Goal: Task Accomplishment & Management: Manage account settings

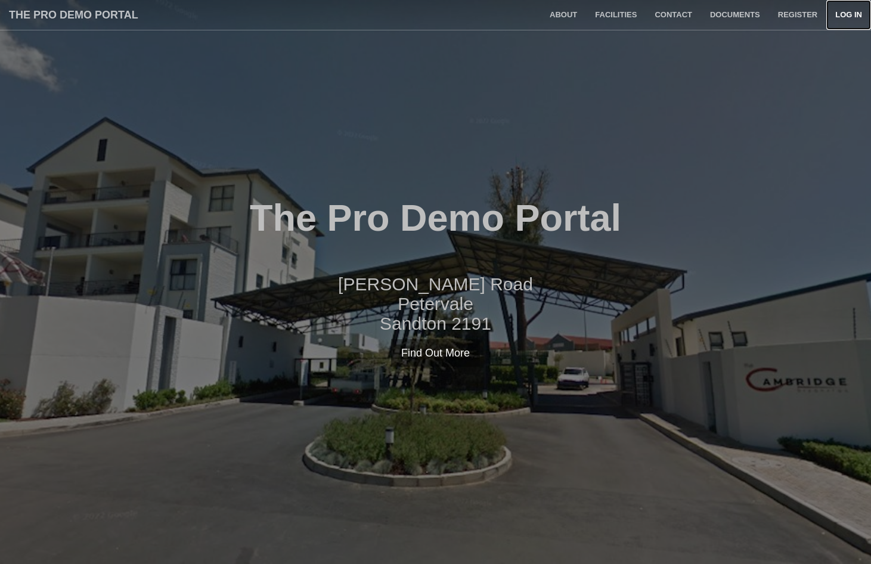
click at [838, 20] on link "Log in" at bounding box center [848, 15] width 45 height 30
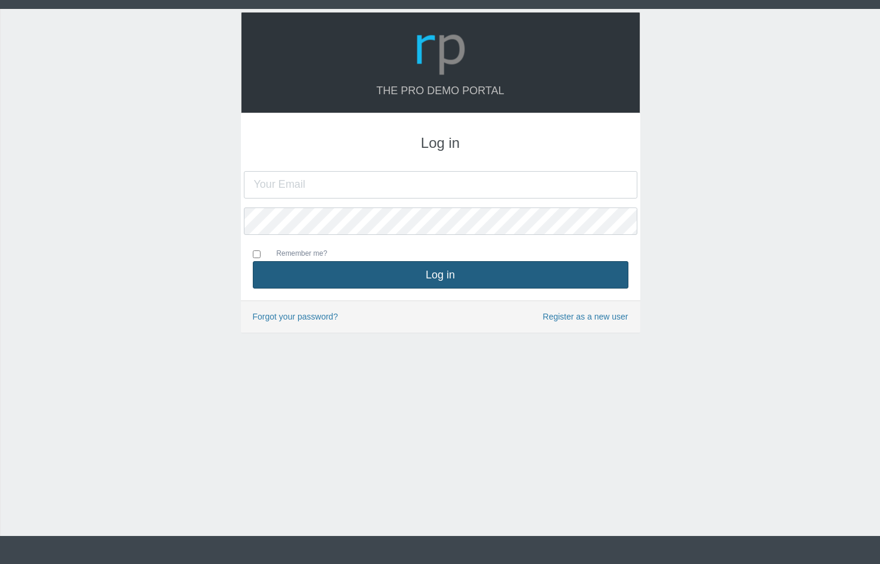
type input "[PERSON_NAME][EMAIL_ADDRESS][DOMAIN_NAME]"
click at [431, 275] on button "Log in" at bounding box center [441, 274] width 376 height 27
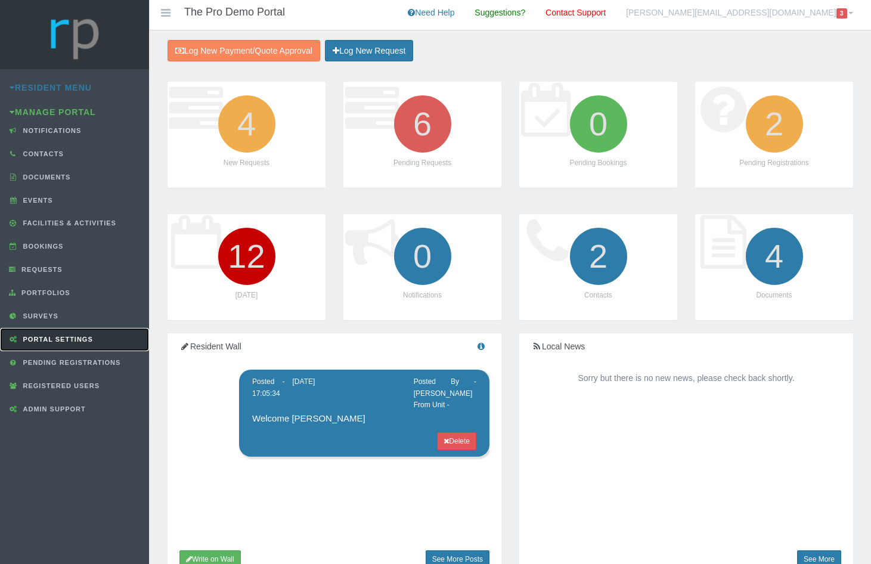
click at [64, 346] on link "Portal Settings" at bounding box center [74, 339] width 149 height 23
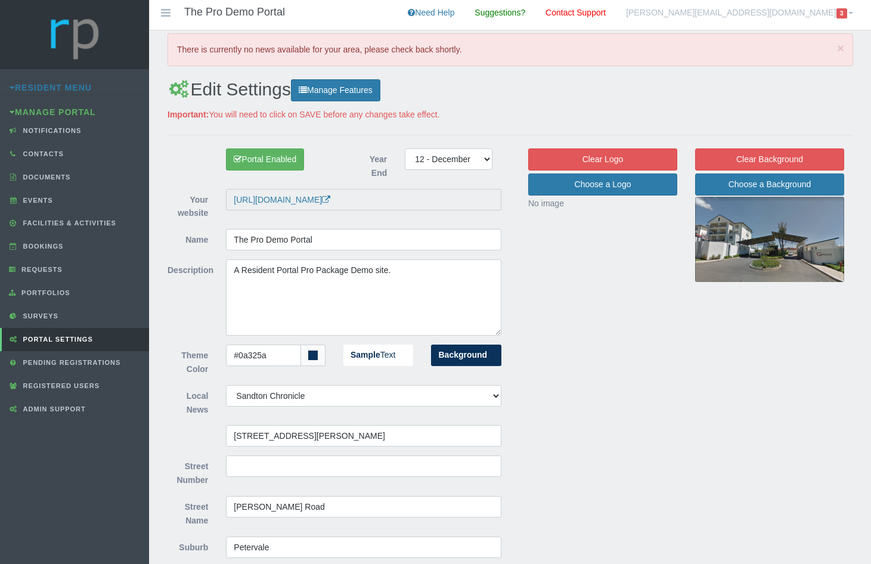
select select "21"
click at [343, 94] on button "Manage Features" at bounding box center [335, 90] width 89 height 22
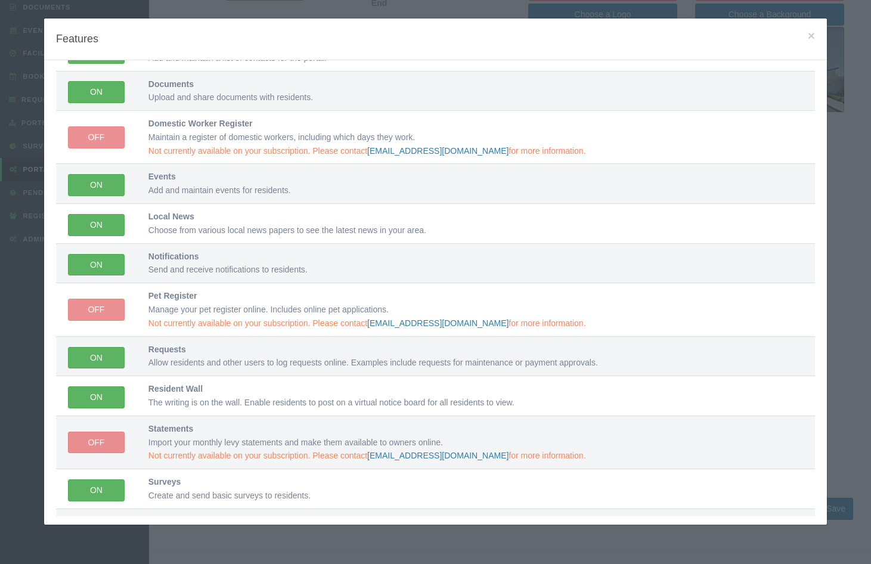
scroll to position [26, 0]
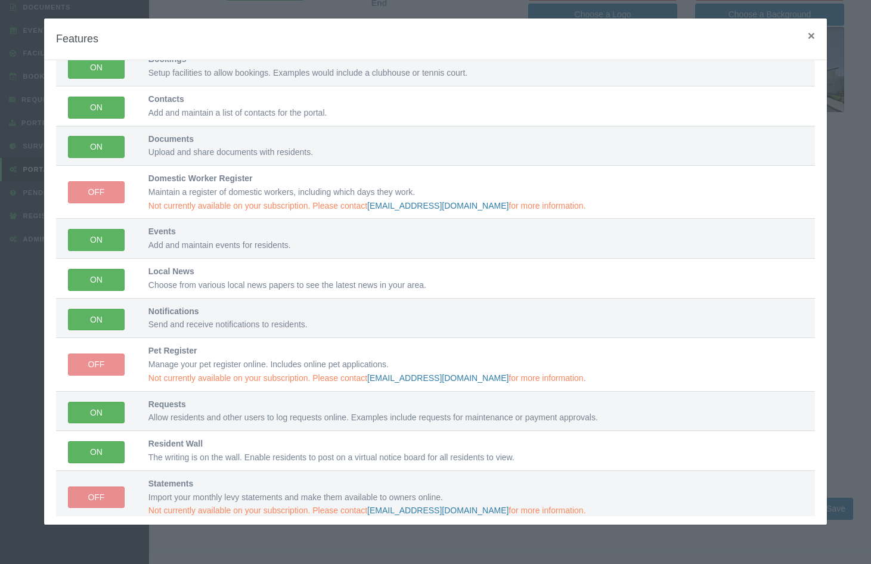
click at [808, 33] on span "×" at bounding box center [811, 36] width 7 height 14
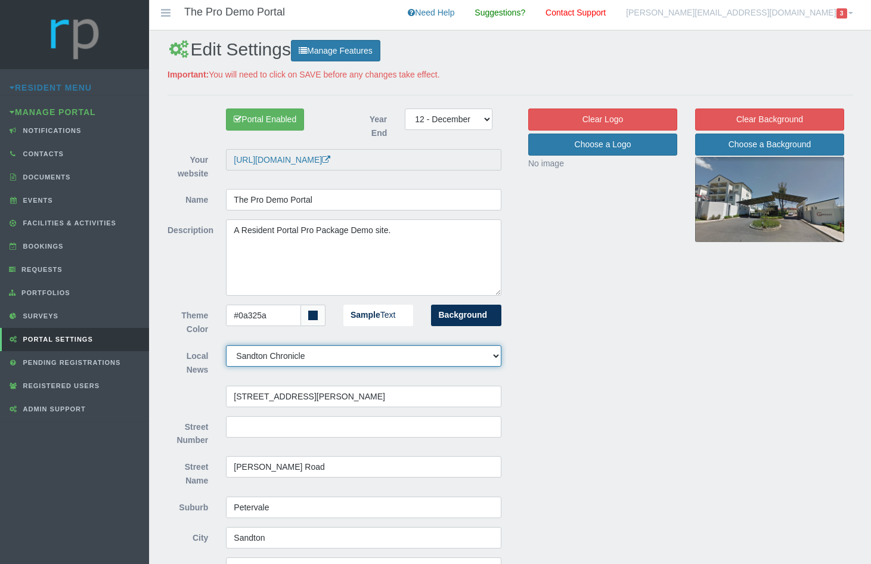
click at [307, 347] on select "Bloemfontein Courant African Reporter Alberton Record Alex News Bedfordview Ede…" at bounding box center [363, 355] width 275 height 21
select select "4"
click at [226, 345] on select "Bloemfontein Courant African Reporter Alberton Record Alex News Bedfordview Ede…" at bounding box center [363, 355] width 275 height 21
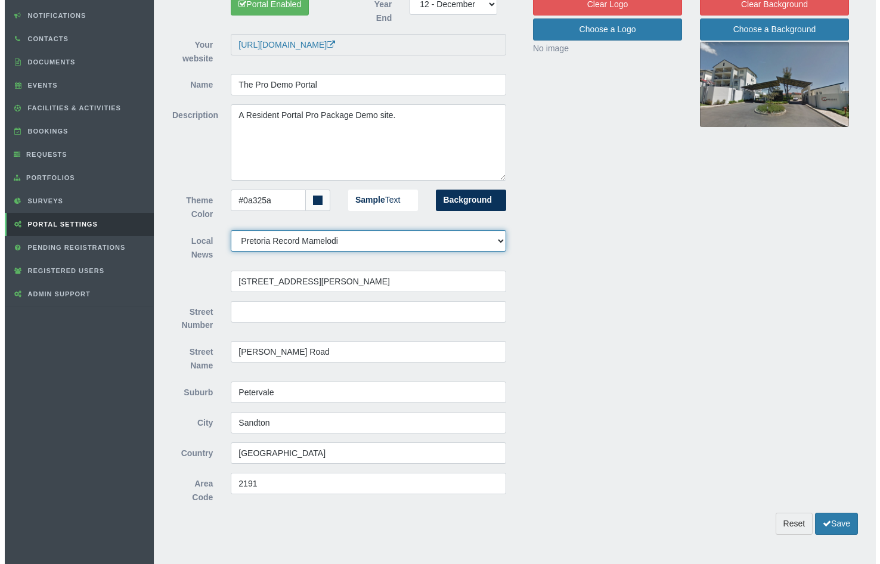
scroll to position [130, 0]
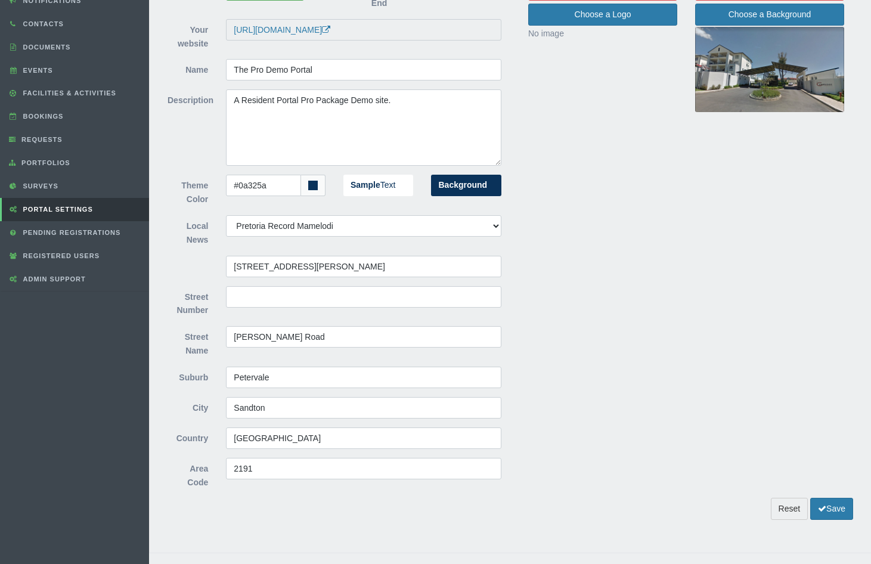
click at [853, 498] on div "Reset Save" at bounding box center [511, 509] width 704 height 22
click at [835, 498] on button "Save" at bounding box center [831, 509] width 43 height 22
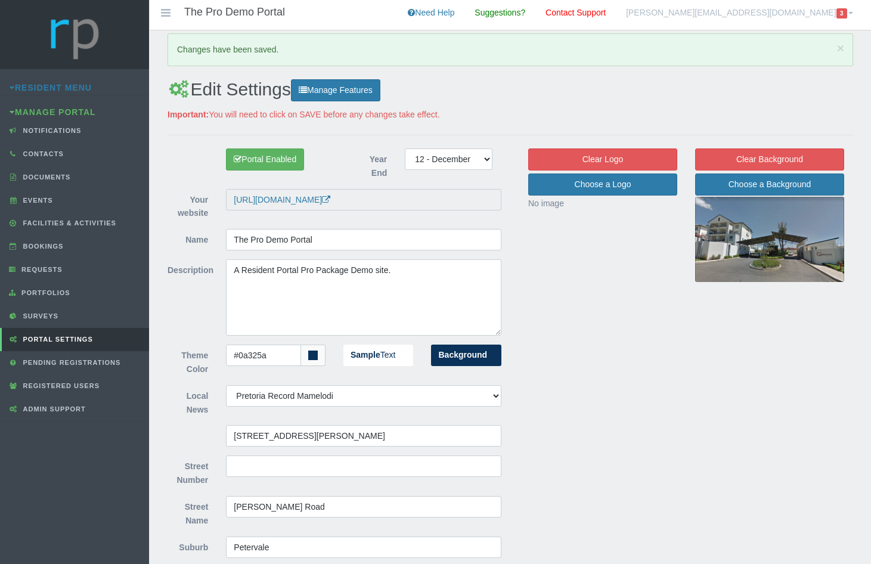
select select "4"
click at [841, 46] on span "×" at bounding box center [840, 48] width 7 height 14
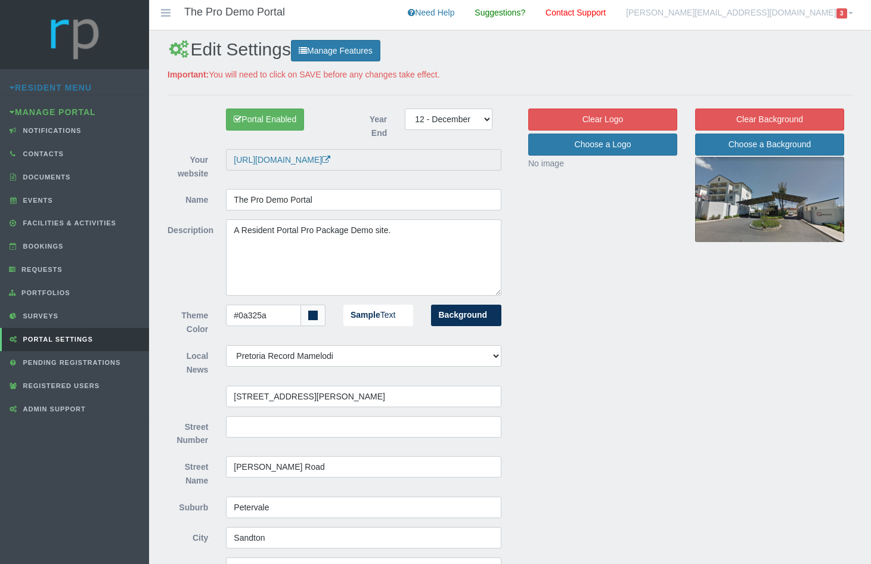
select select "4"
click at [58, 43] on img at bounding box center [74, 34] width 57 height 69
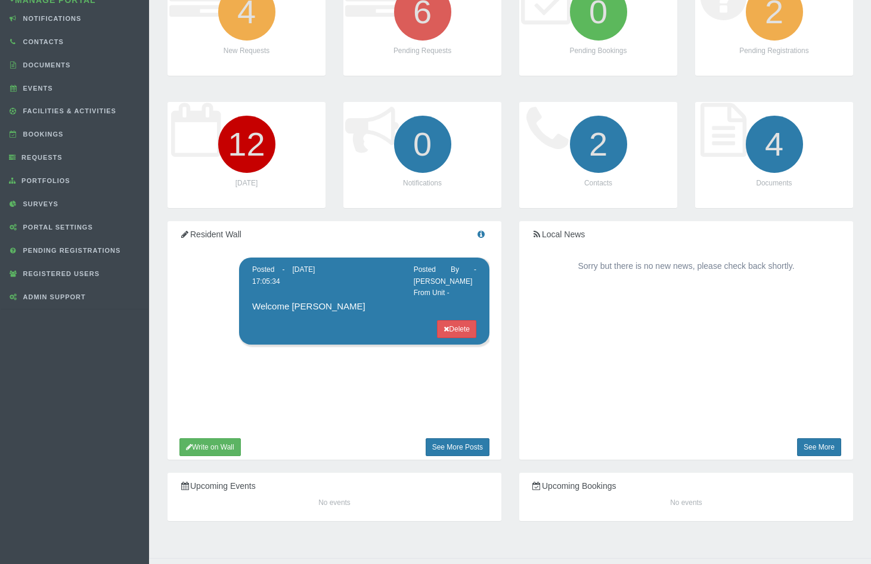
scroll to position [137, 0]
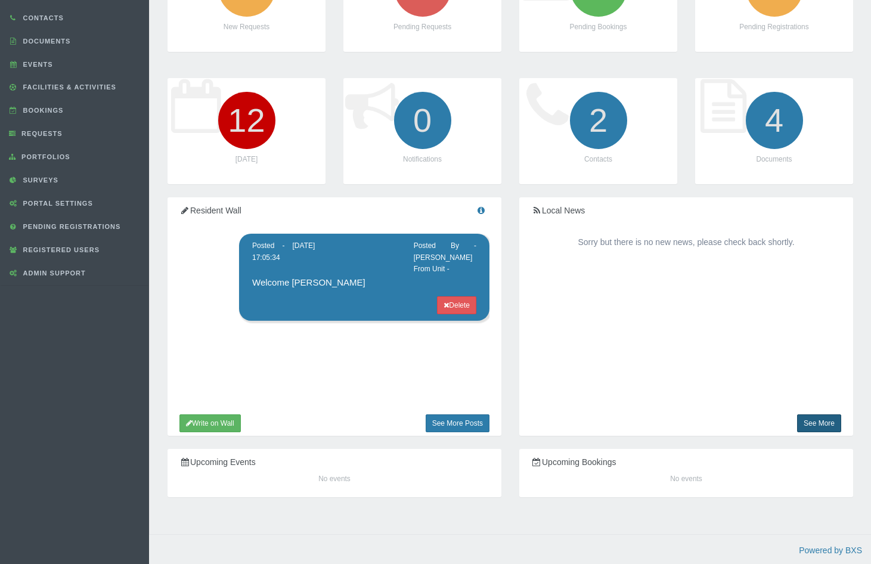
click at [825, 423] on link "See More" at bounding box center [819, 423] width 44 height 18
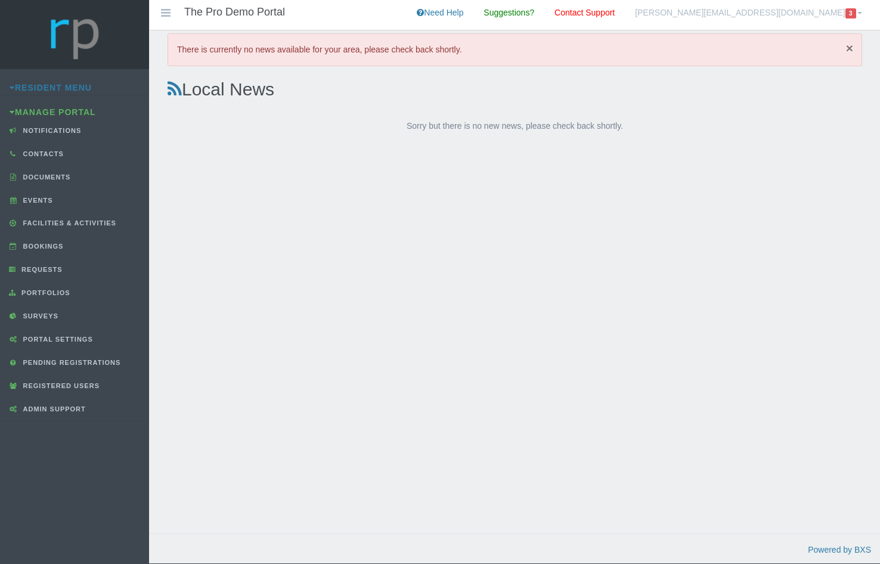
click at [847, 47] on span "×" at bounding box center [849, 48] width 7 height 14
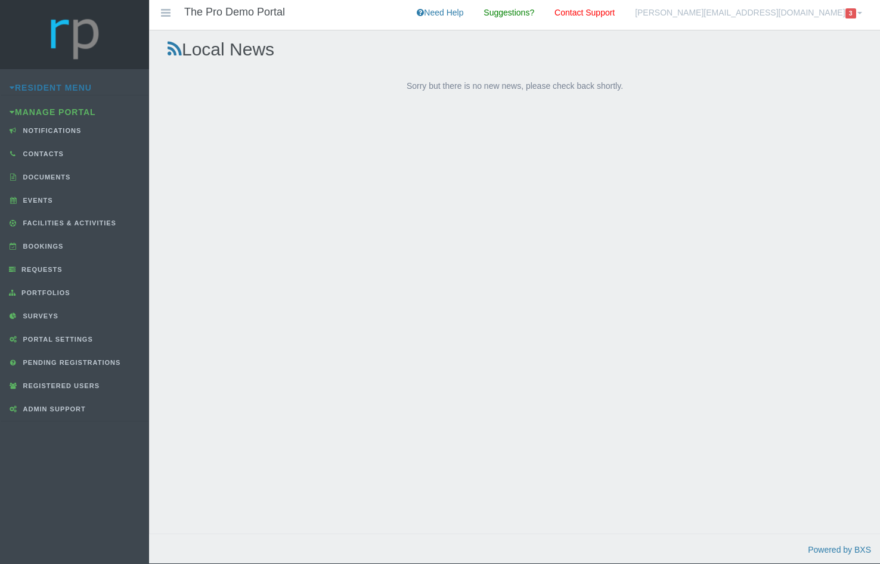
click at [756, 147] on div "Local News Sorry but there is no new news, please check back shortly." at bounding box center [514, 293] width 731 height 527
click at [82, 36] on img at bounding box center [74, 34] width 57 height 69
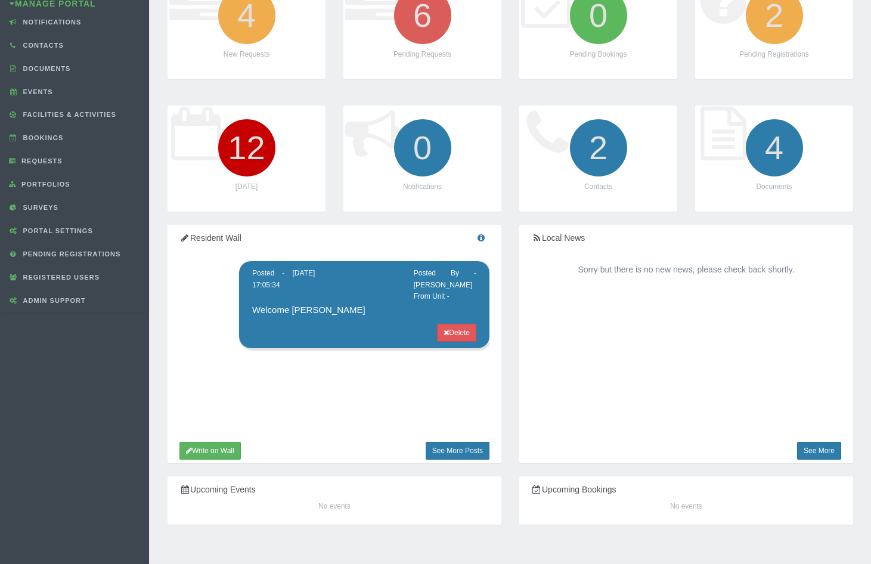
scroll to position [137, 0]
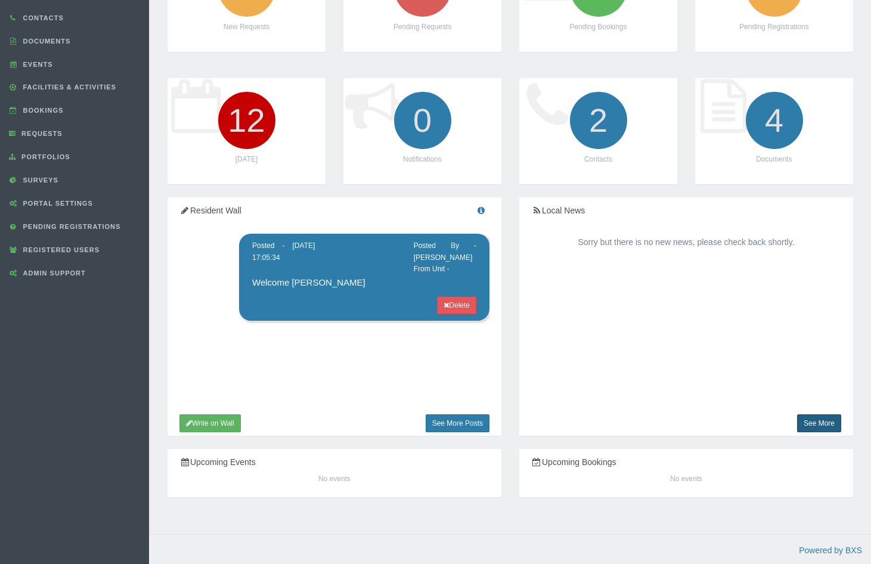
click at [817, 423] on link "See More" at bounding box center [819, 423] width 44 height 18
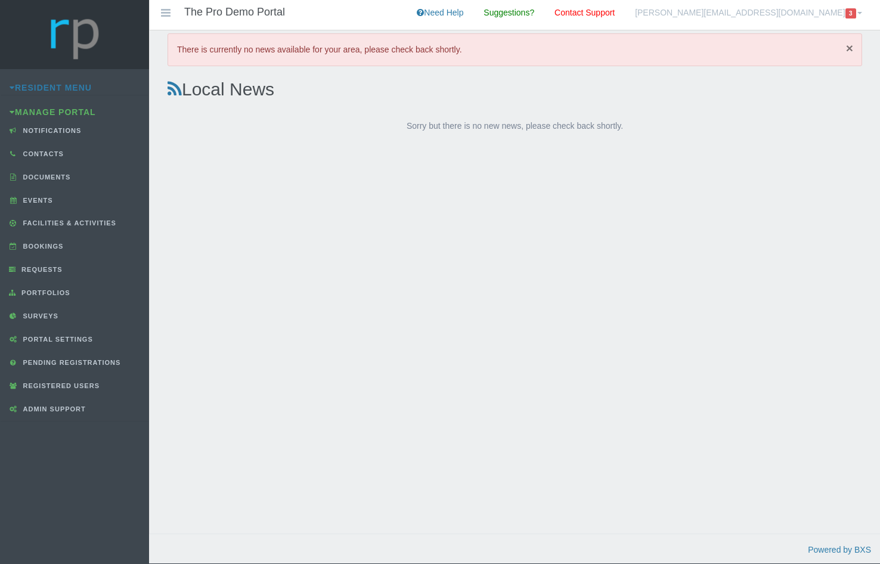
click at [853, 51] on span "×" at bounding box center [849, 48] width 7 height 14
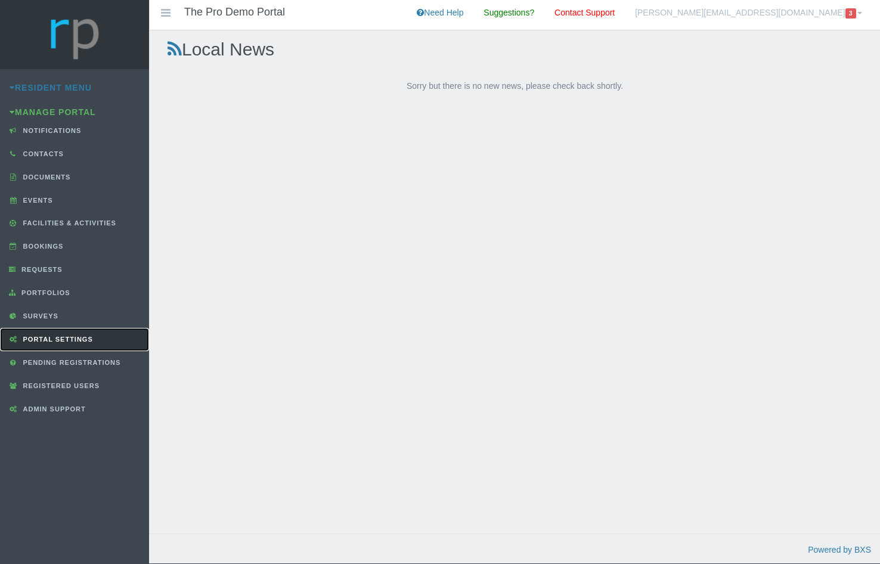
click at [62, 337] on span "Portal Settings" at bounding box center [56, 339] width 73 height 7
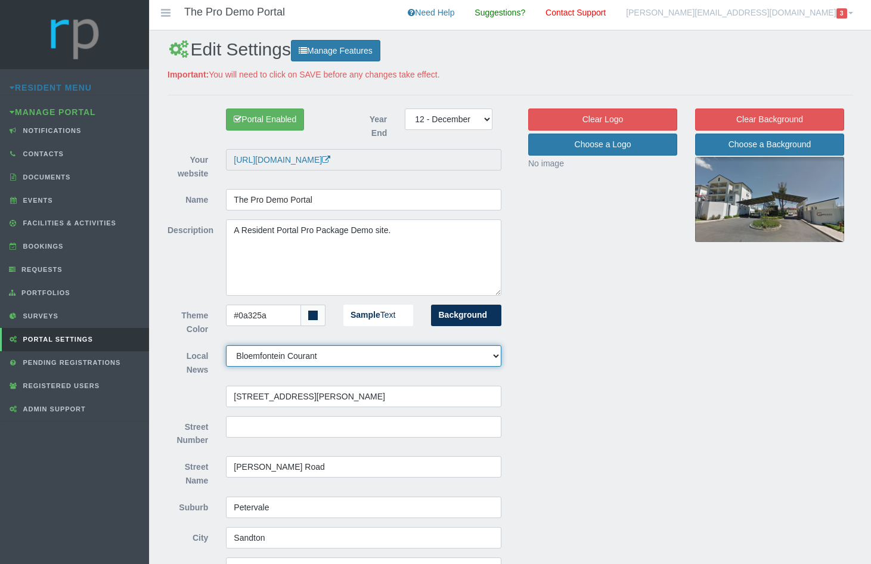
click at [261, 350] on select "Bloemfontein Courant [DATE] Independent The Star Weekend Argus Cape Argus Cape …" at bounding box center [363, 355] width 275 height 21
select select "203"
click at [226, 345] on select "Bloemfontein Courant [DATE] Independent The Star Weekend Argus Cape Argus Cape …" at bounding box center [363, 355] width 275 height 21
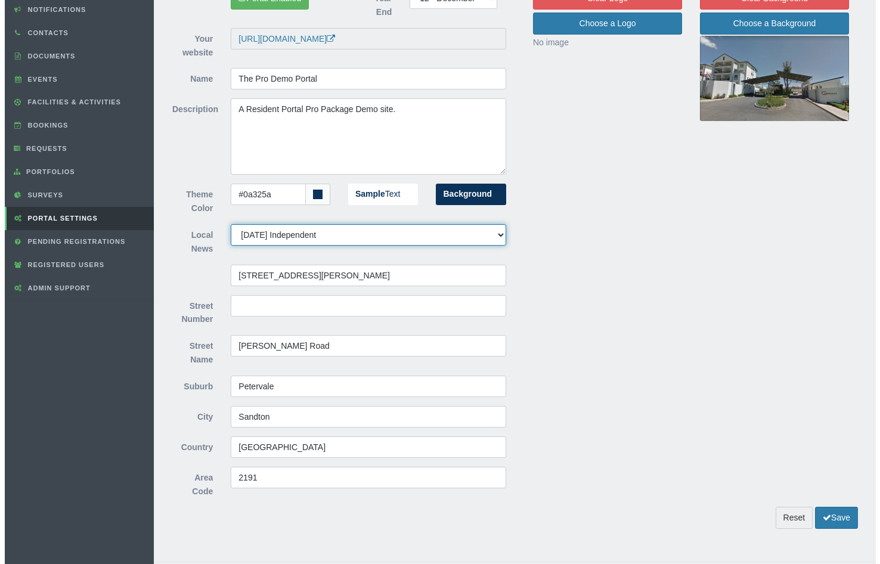
scroll to position [130, 0]
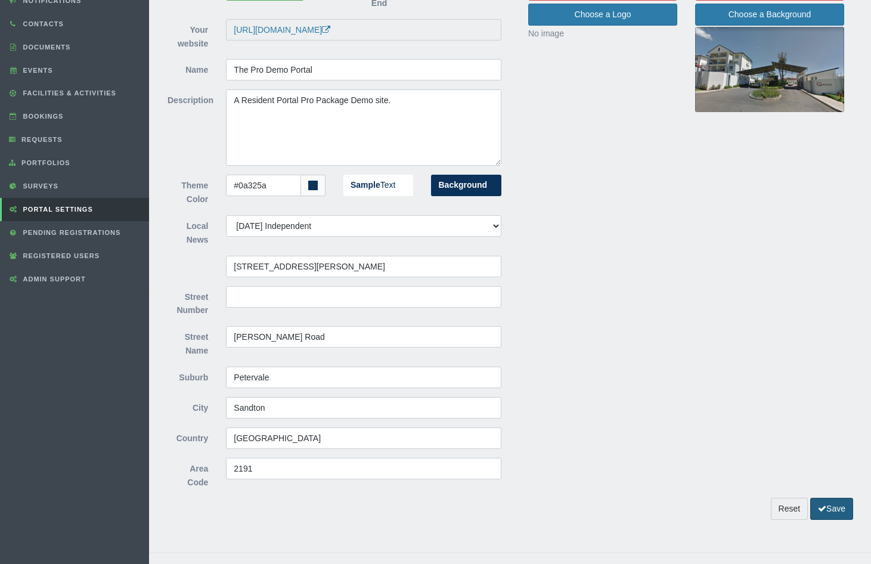
click at [826, 498] on button "Save" at bounding box center [831, 509] width 43 height 22
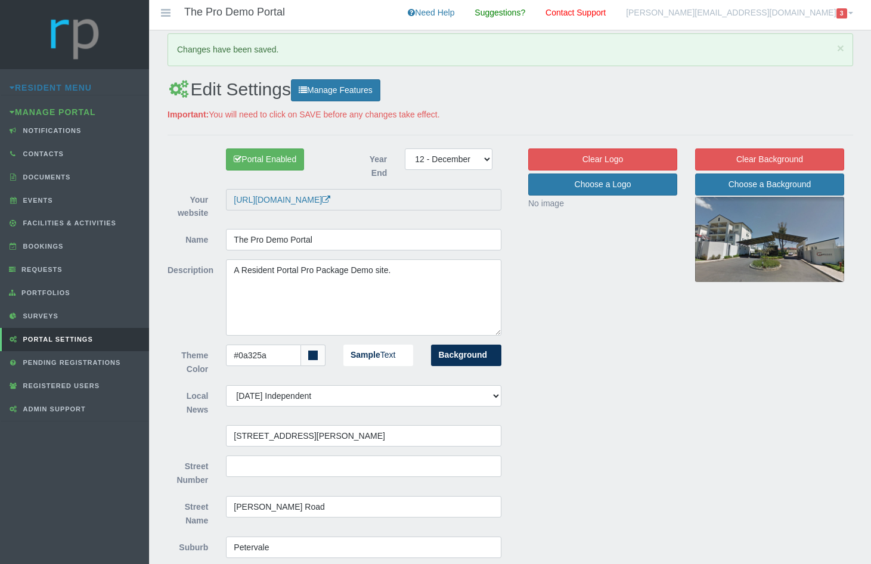
select select "203"
click at [45, 80] on div "Resident Menu Home Notifications Contacts Documents" at bounding box center [74, 217] width 149 height 434
click at [48, 83] on link "Resident Menu" at bounding box center [51, 88] width 82 height 10
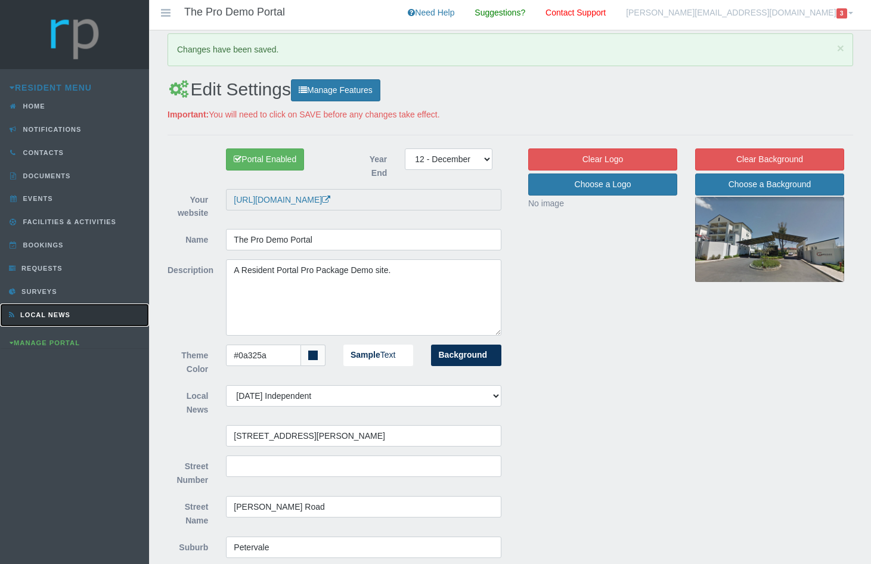
click at [35, 312] on span "Local News" at bounding box center [43, 314] width 53 height 7
click at [841, 44] on span "×" at bounding box center [840, 48] width 7 height 14
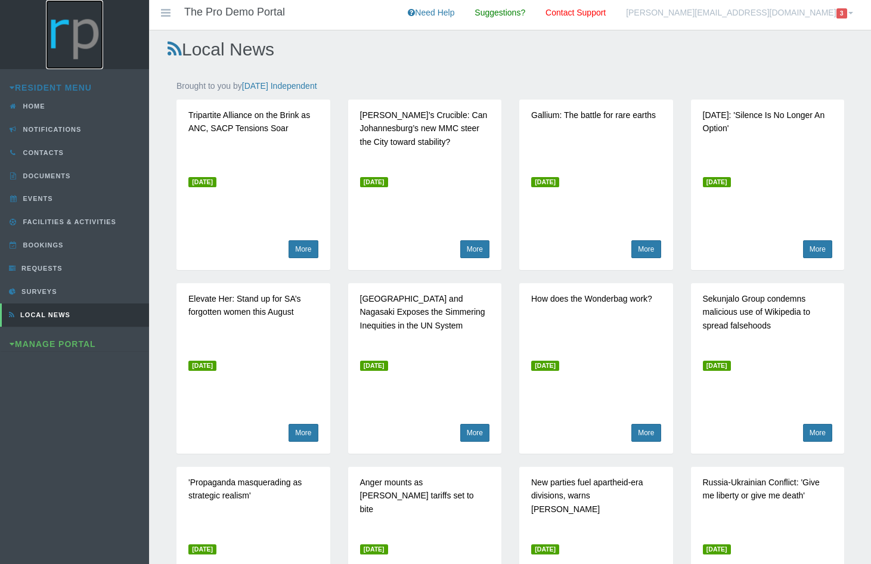
click at [76, 41] on img at bounding box center [74, 34] width 57 height 69
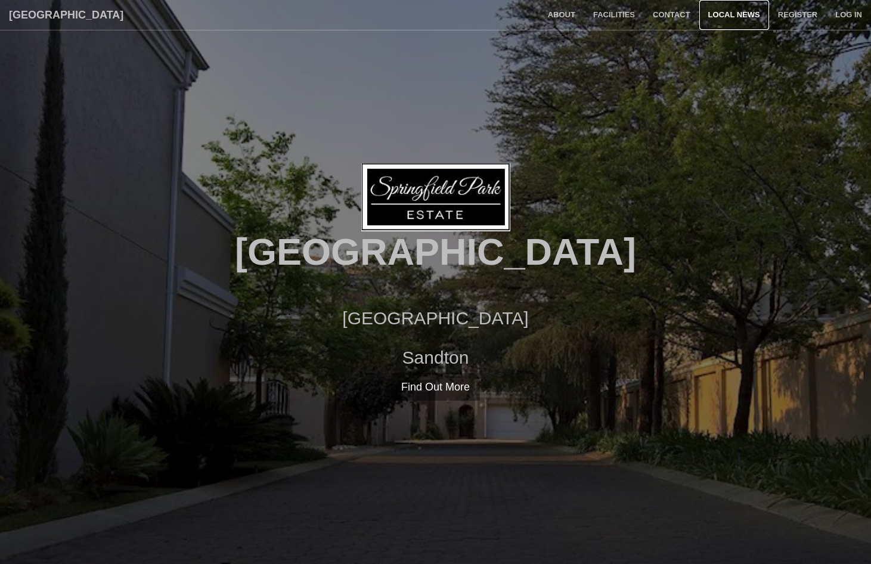
click at [725, 11] on link "Local News" at bounding box center [734, 15] width 70 height 30
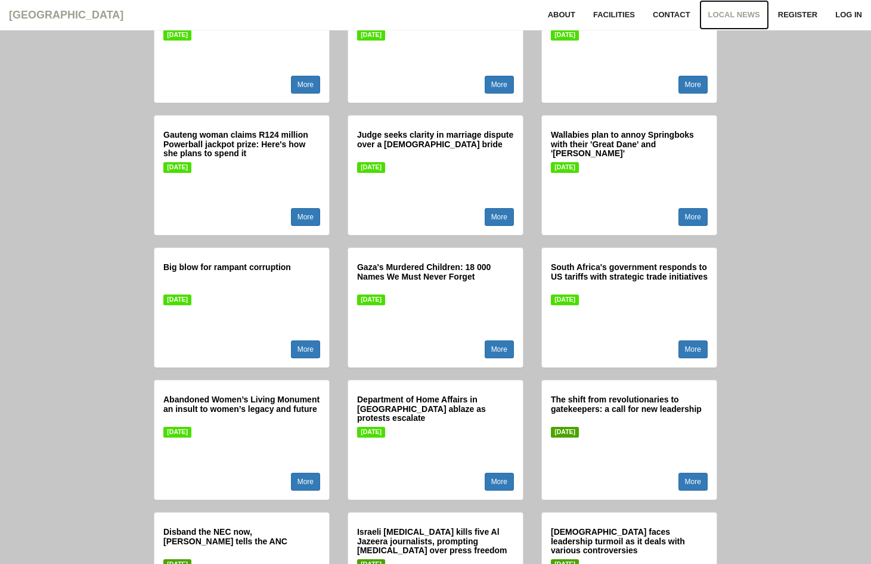
scroll to position [1026, 0]
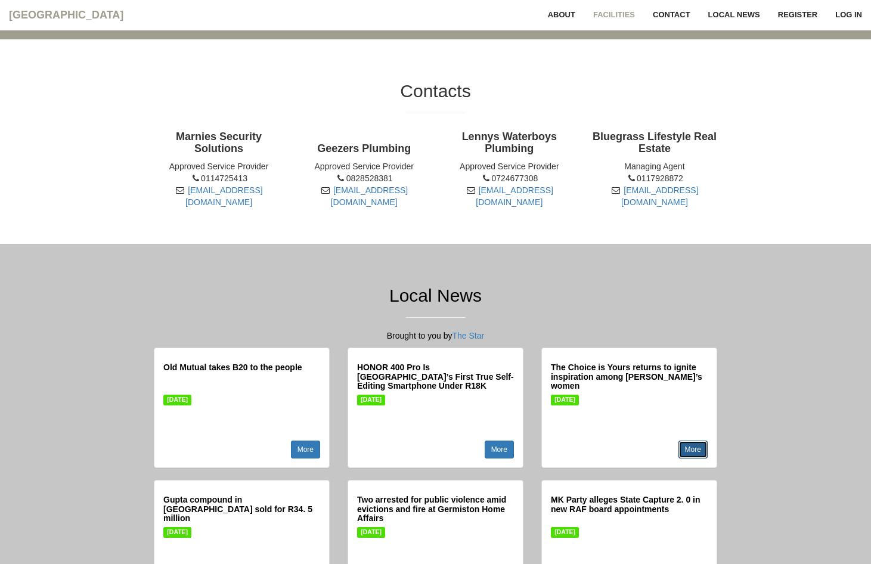
click at [680, 454] on link "More" at bounding box center [693, 450] width 29 height 18
